Goal: Task Accomplishment & Management: Complete application form

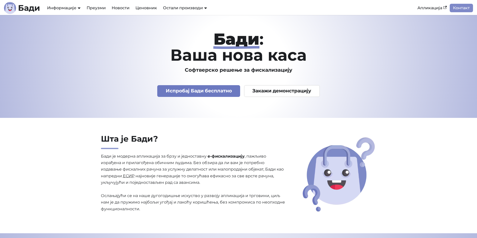
click at [200, 92] on link "Испробај Бади бесплатно" at bounding box center [198, 91] width 83 height 12
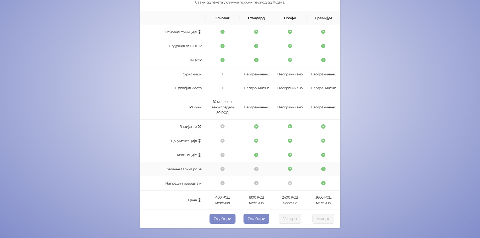
scroll to position [88, 0]
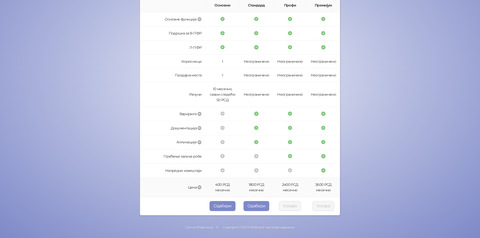
click at [288, 188] on td "2400 РСД месечно" at bounding box center [289, 187] width 33 height 19
click at [255, 206] on button "Одабери" at bounding box center [257, 206] width 26 height 10
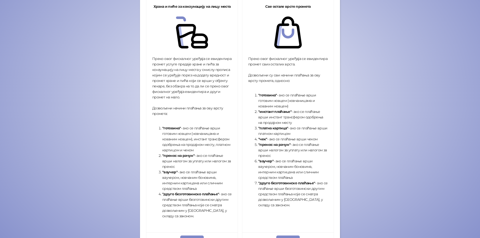
scroll to position [125, 0]
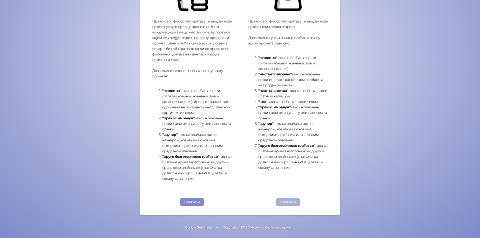
click at [285, 199] on button "Одабери" at bounding box center [289, 202] width 24 height 8
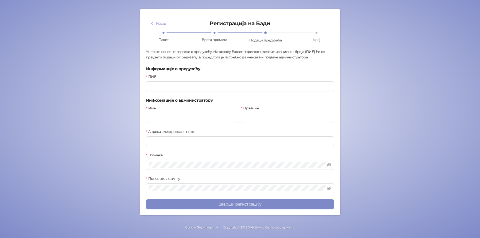
scroll to position [20, 0]
click at [157, 88] on input "ПИБ" at bounding box center [240, 87] width 188 height 10
type input "*********"
click at [166, 121] on input "Име" at bounding box center [192, 118] width 93 height 10
type input "******"
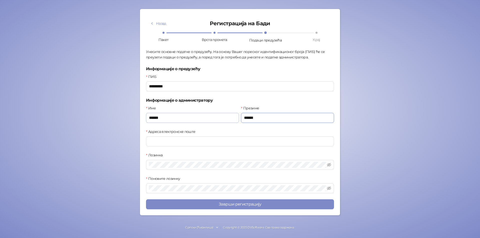
type input "******"
type input "*"
click at [196, 143] on input "**********" at bounding box center [240, 142] width 188 height 10
type input "**********"
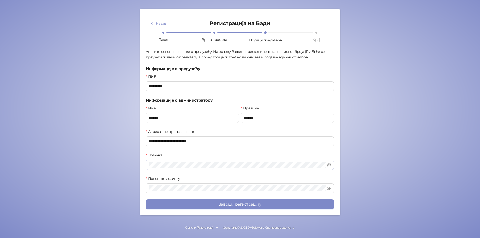
click at [177, 161] on span at bounding box center [240, 165] width 188 height 10
click at [328, 164] on icon "eye-invisible" at bounding box center [329, 165] width 4 height 4
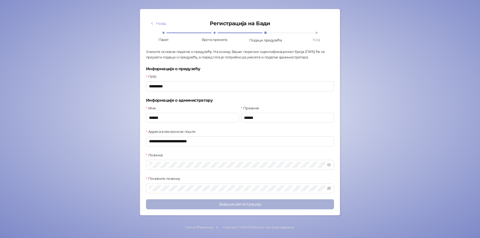
click at [249, 206] on button "Заврши регистрацију" at bounding box center [240, 205] width 188 height 10
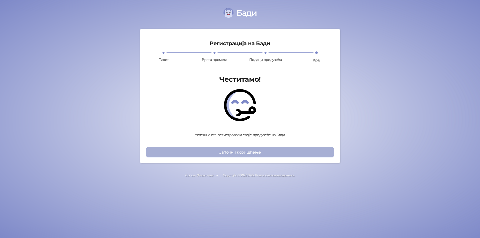
click at [235, 150] on button "Започни коришћење" at bounding box center [240, 152] width 188 height 10
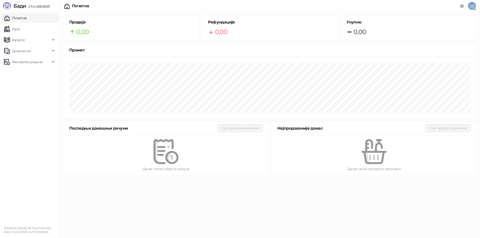
click at [25, 19] on link "Почетна" at bounding box center [15, 18] width 23 height 10
click at [20, 28] on link "Каса" at bounding box center [12, 29] width 16 height 10
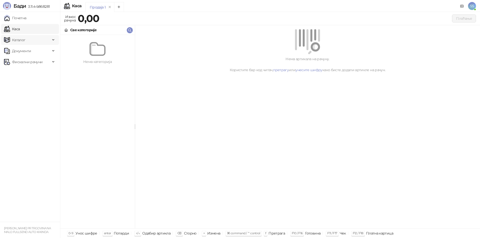
click at [19, 42] on span "Каталог" at bounding box center [19, 40] width 14 height 10
click at [29, 72] on link "Артикли" at bounding box center [17, 73] width 23 height 10
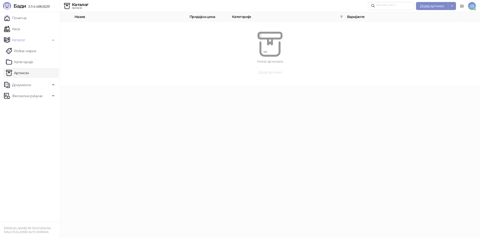
click at [273, 72] on span "Додај артикал" at bounding box center [270, 72] width 24 height 5
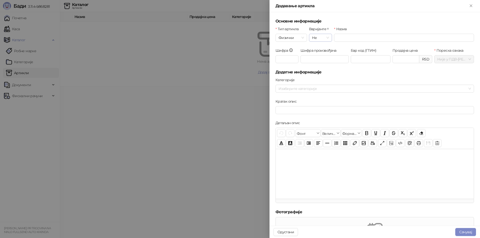
click at [319, 39] on span "Не" at bounding box center [320, 38] width 17 height 8
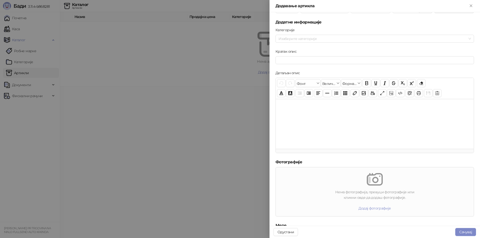
scroll to position [104, 0]
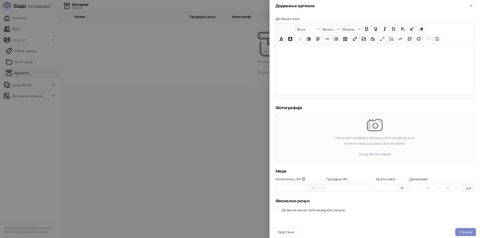
click at [222, 150] on div at bounding box center [240, 119] width 480 height 238
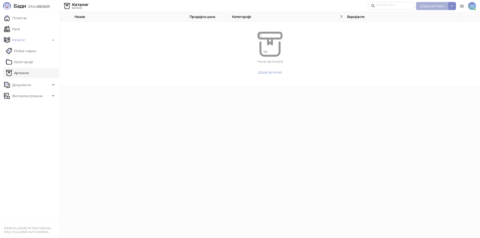
click at [429, 4] on span "Додај артикал" at bounding box center [432, 6] width 24 height 5
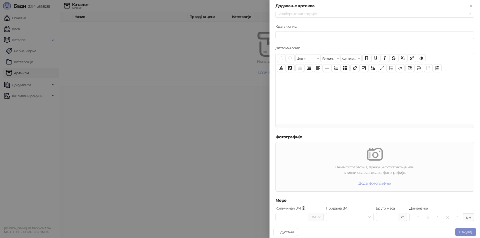
scroll to position [104, 0]
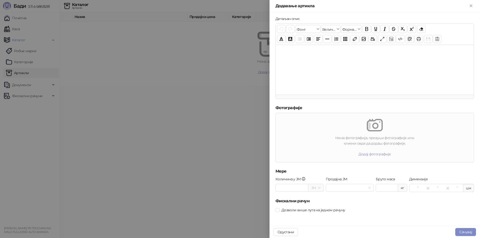
click at [221, 181] on div at bounding box center [240, 119] width 480 height 238
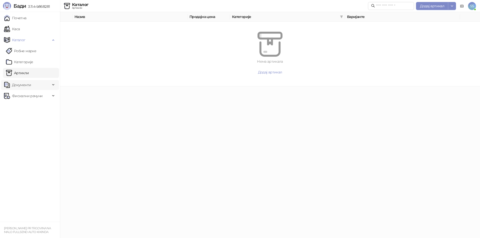
click at [24, 85] on span "Документи" at bounding box center [21, 85] width 19 height 10
click at [33, 98] on link "Улазни документи" at bounding box center [26, 96] width 40 height 10
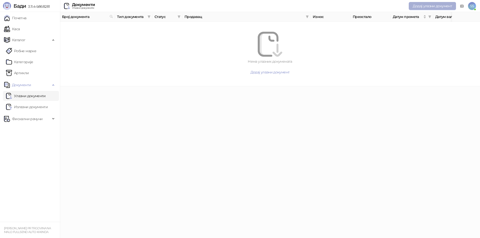
click at [430, 7] on span "Додај улазни документ" at bounding box center [432, 6] width 39 height 5
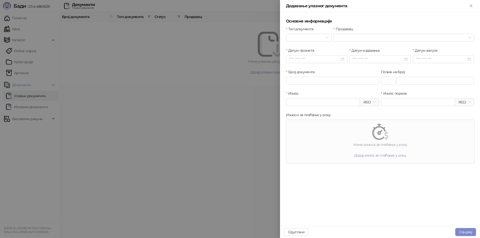
click at [246, 100] on div at bounding box center [240, 119] width 480 height 238
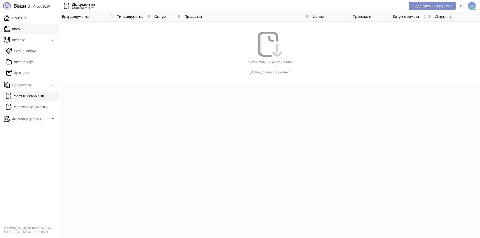
click at [14, 25] on link "Каса" at bounding box center [12, 29] width 16 height 10
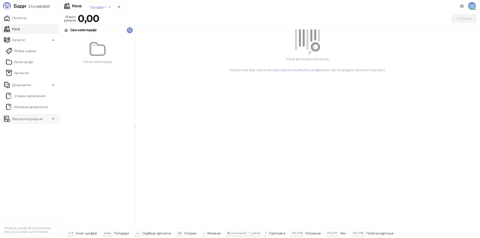
click at [30, 117] on span "Фискални рачуни" at bounding box center [27, 119] width 31 height 10
click at [20, 31] on link "Каса" at bounding box center [12, 29] width 16 height 10
click at [22, 38] on span "Каталог" at bounding box center [19, 40] width 14 height 10
click at [23, 51] on span "Документи" at bounding box center [21, 51] width 19 height 10
click at [28, 65] on span "Фискални рачуни" at bounding box center [27, 62] width 31 height 10
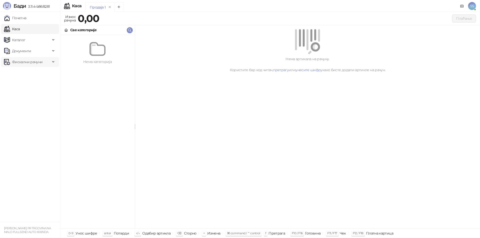
click at [28, 64] on span "Фискални рачуни" at bounding box center [27, 62] width 31 height 10
click at [29, 54] on span "Документи" at bounding box center [21, 51] width 19 height 10
click at [27, 43] on span "Каталог" at bounding box center [27, 40] width 47 height 10
